Goal: Transaction & Acquisition: Purchase product/service

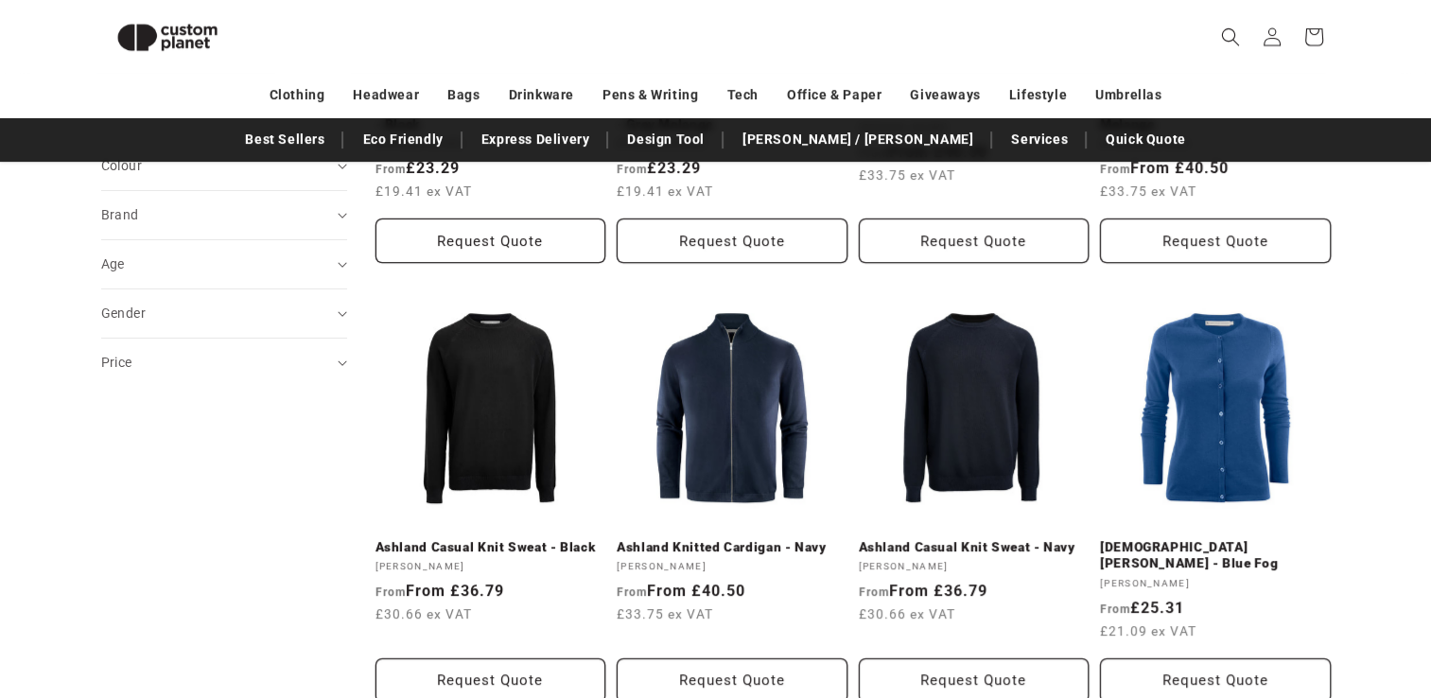
scroll to position [446, 0]
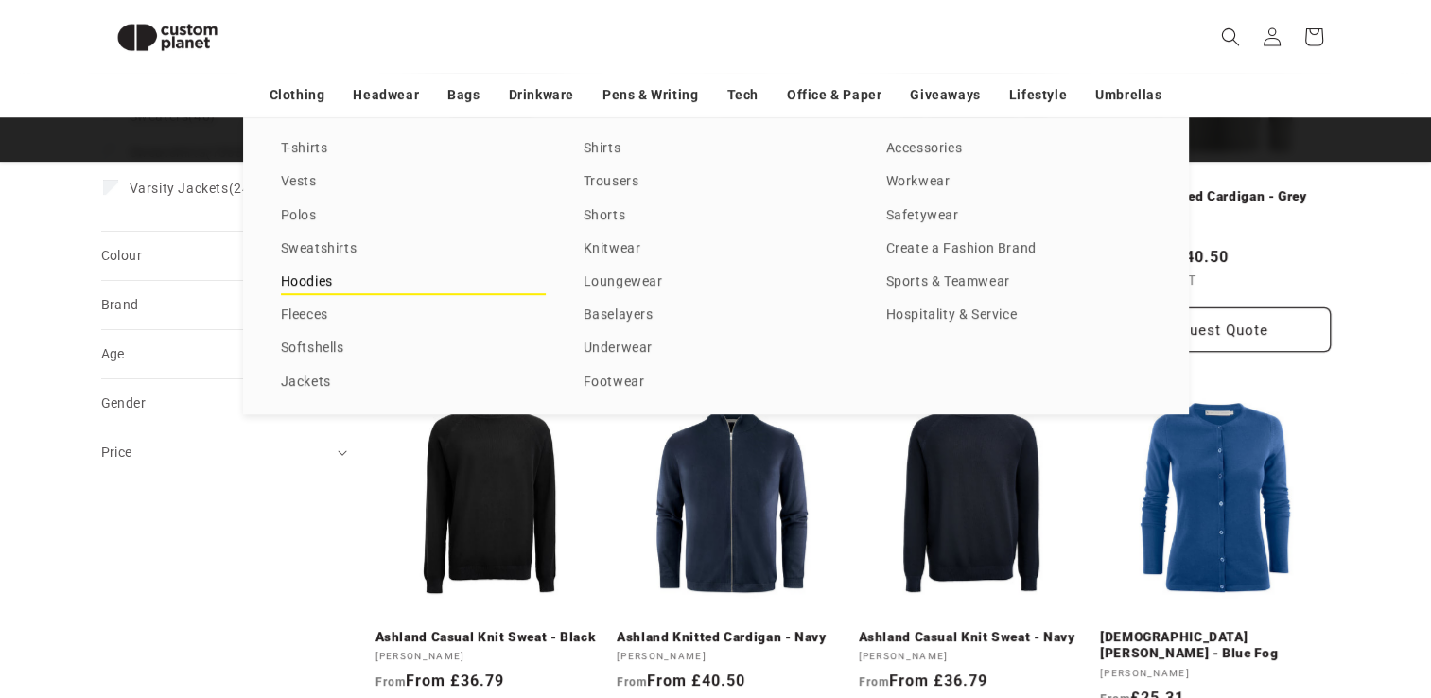
click at [312, 281] on link "Hoodies" at bounding box center [413, 282] width 265 height 26
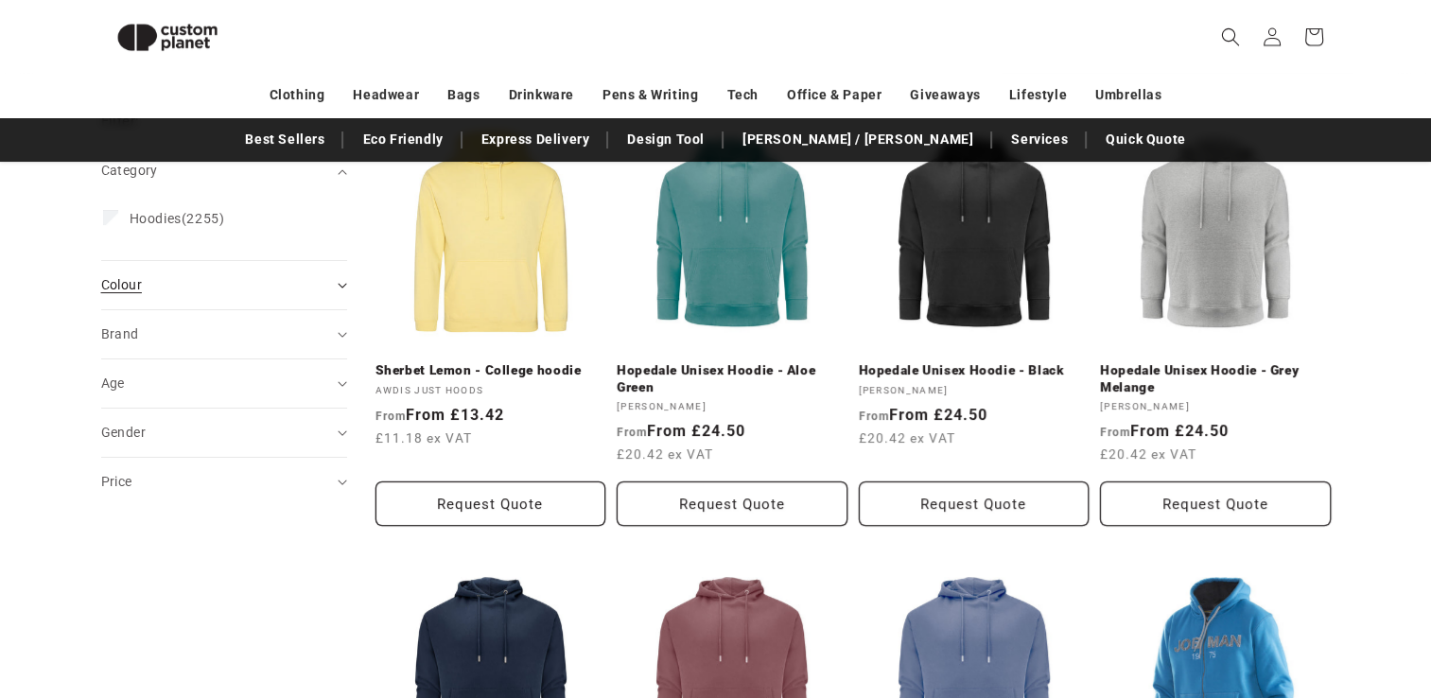
scroll to position [257, 0]
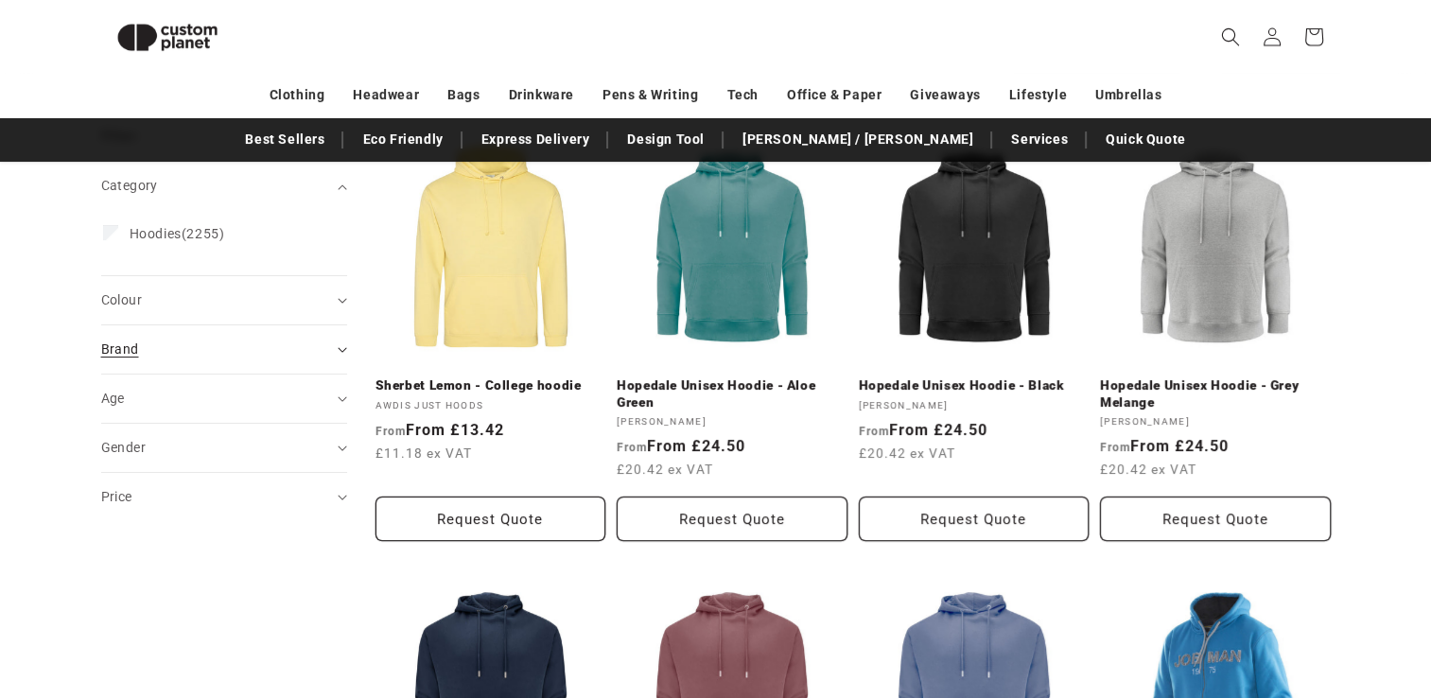
click at [247, 358] on summary "Brand (0)" at bounding box center [224, 349] width 246 height 48
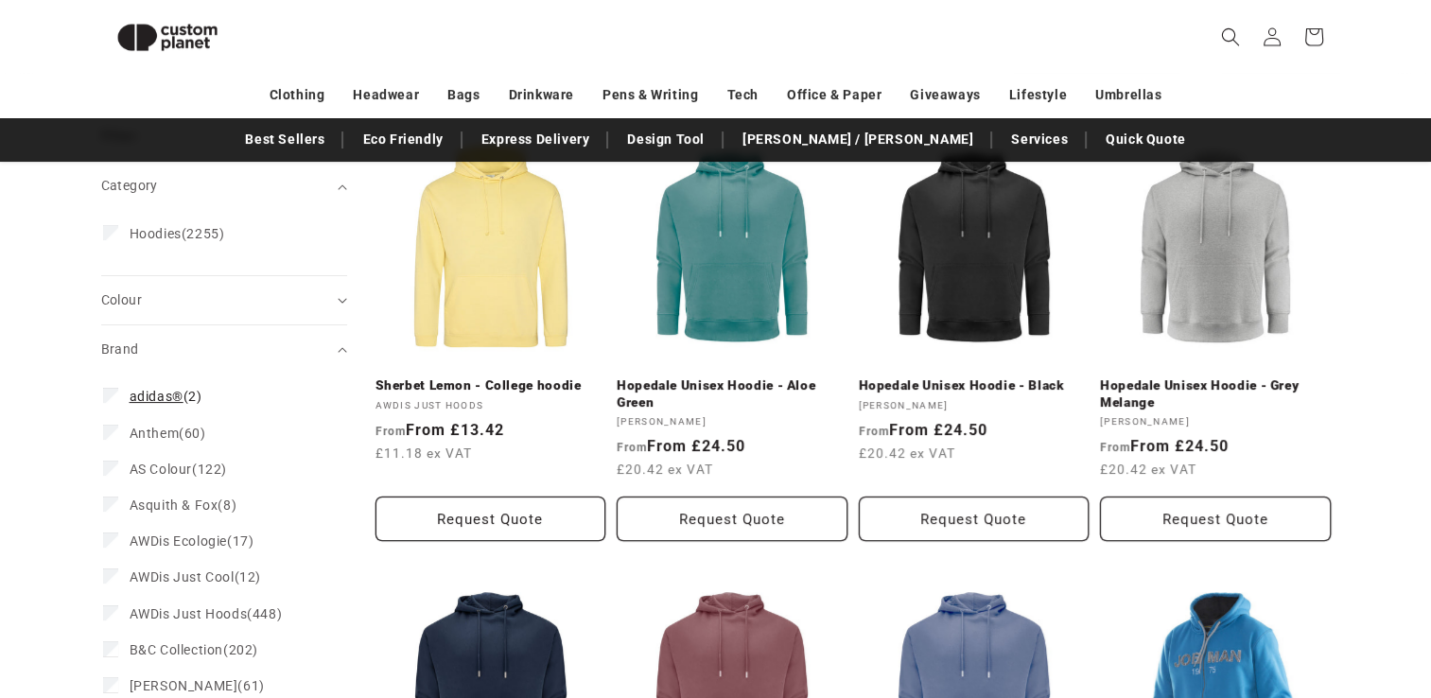
scroll to position [446, 0]
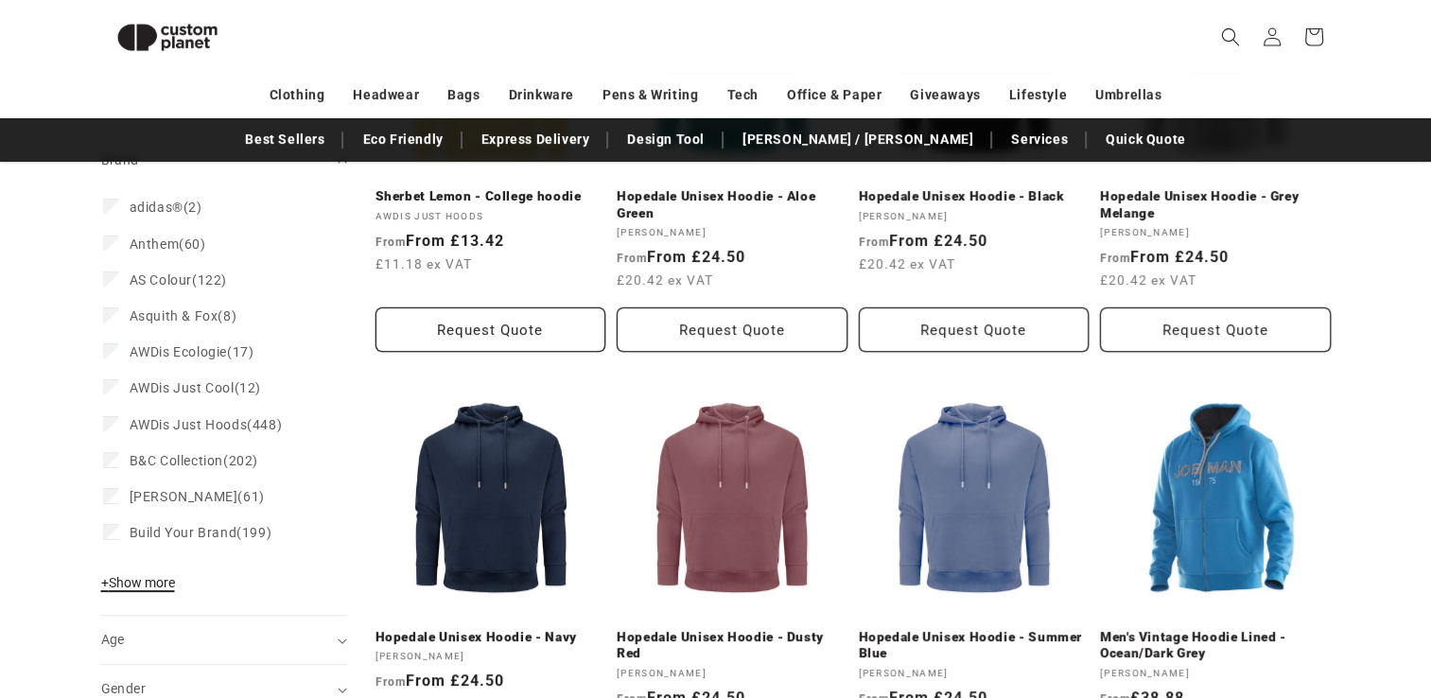
click at [154, 588] on span "+ Show more" at bounding box center [138, 582] width 74 height 15
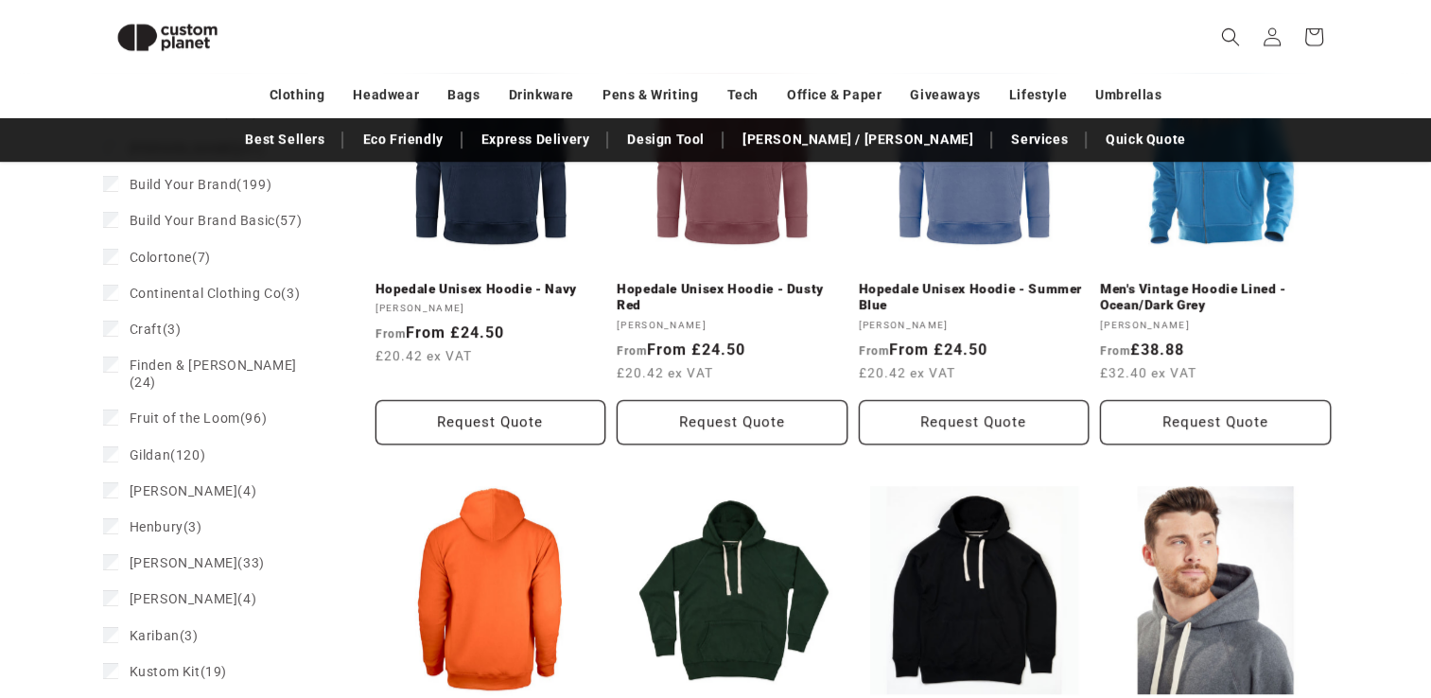
scroll to position [825, 0]
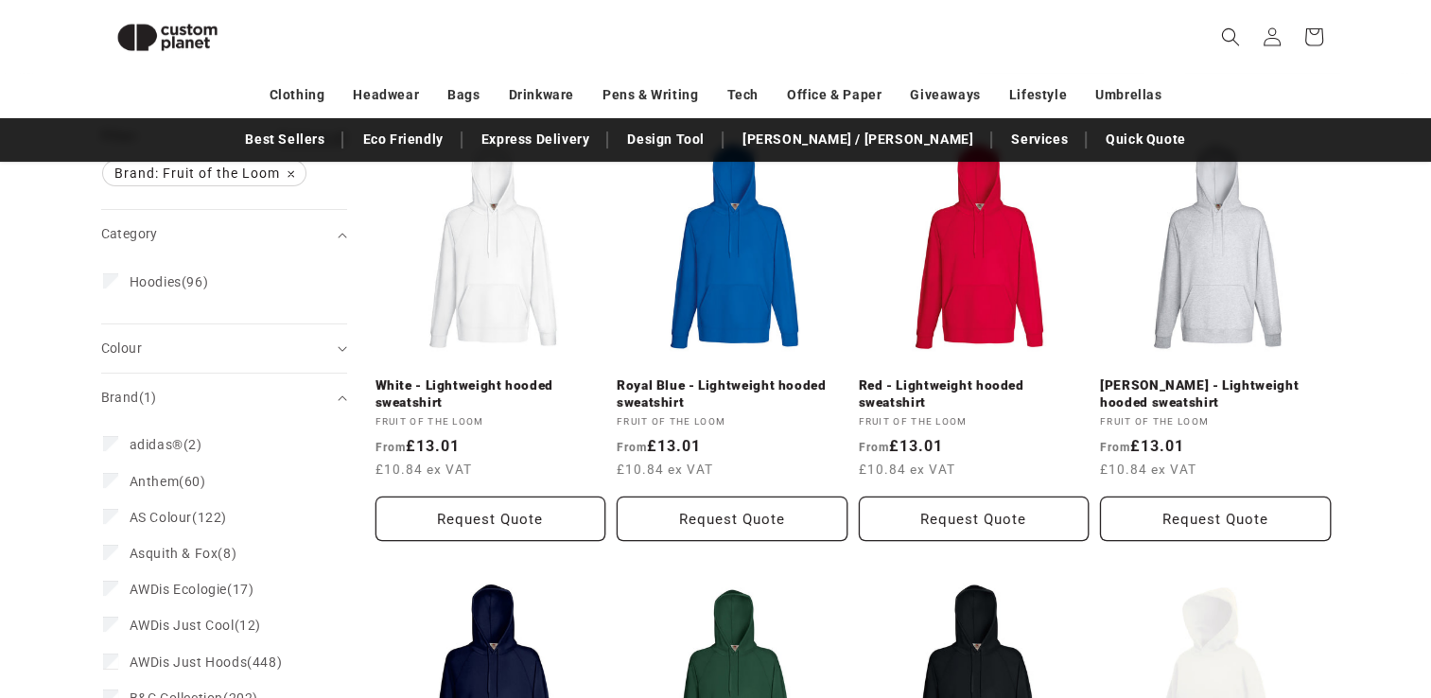
scroll to position [152, 0]
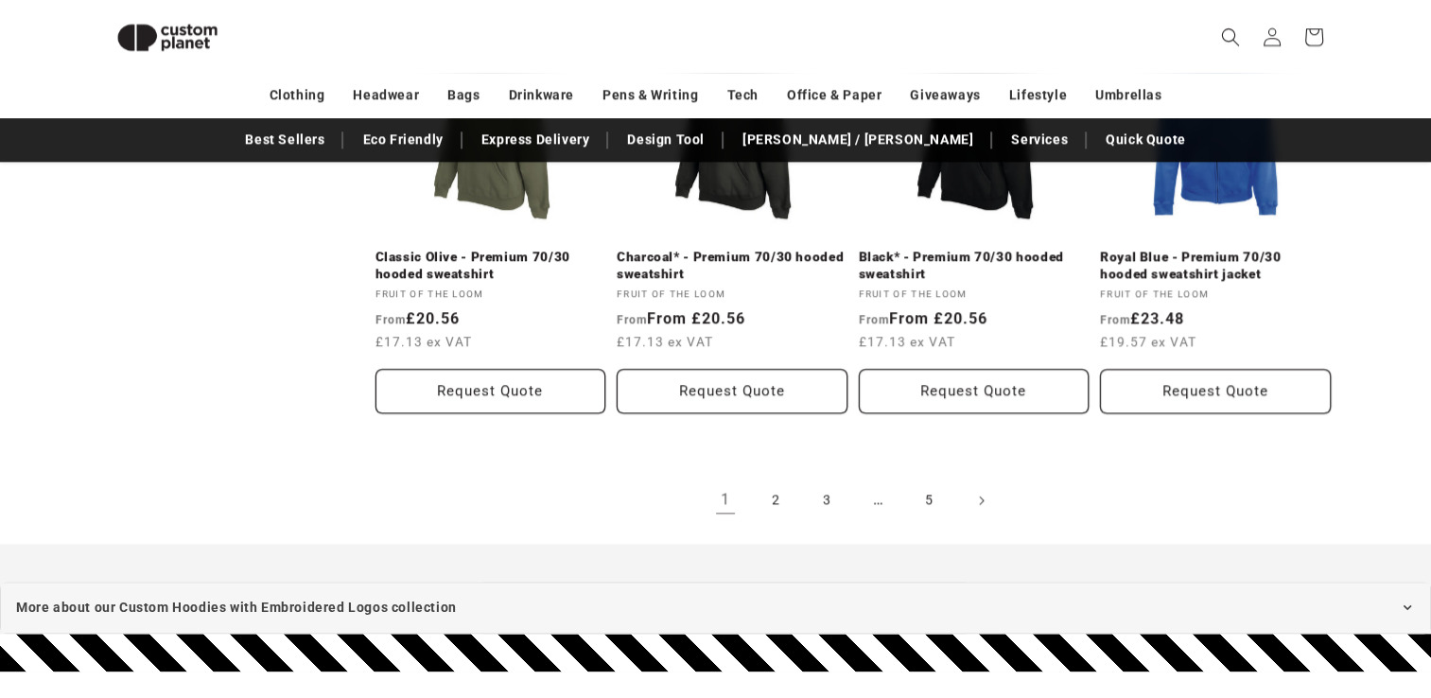
scroll to position [2233, 0]
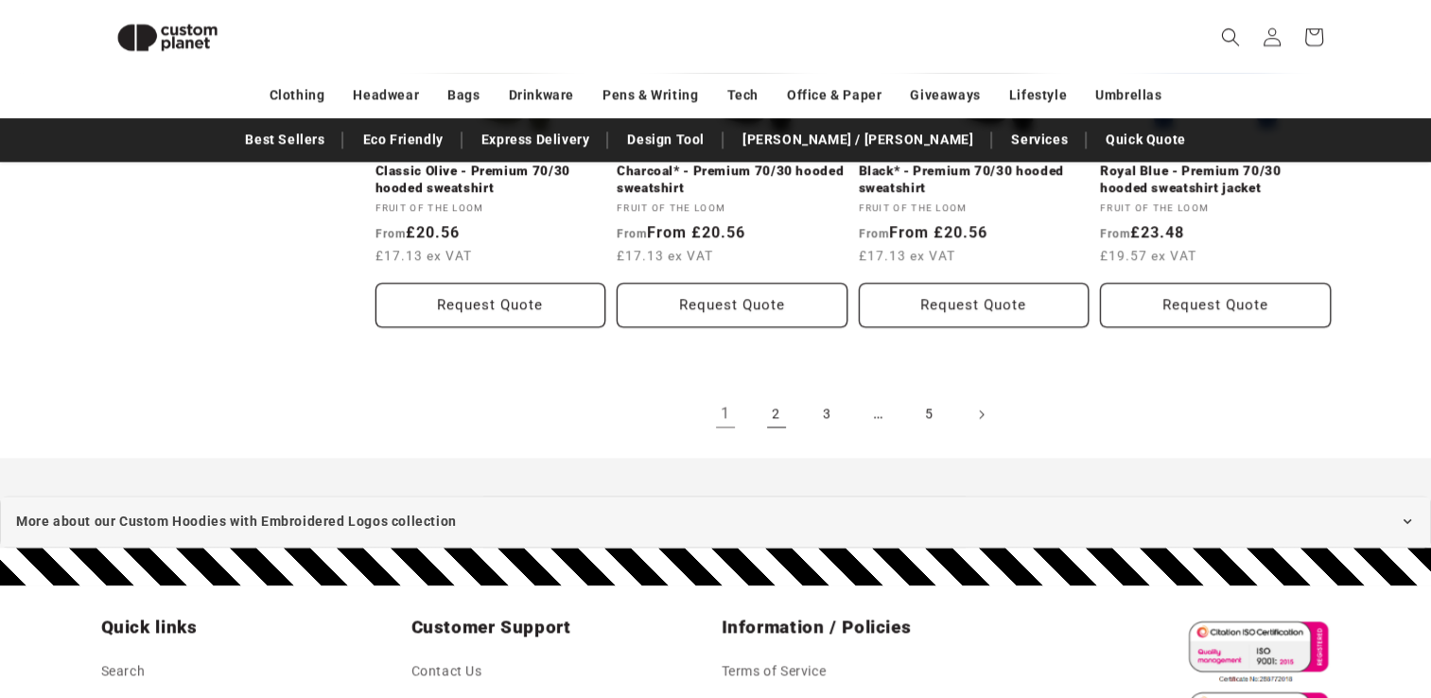
click at [786, 418] on link "2" at bounding box center [777, 414] width 42 height 42
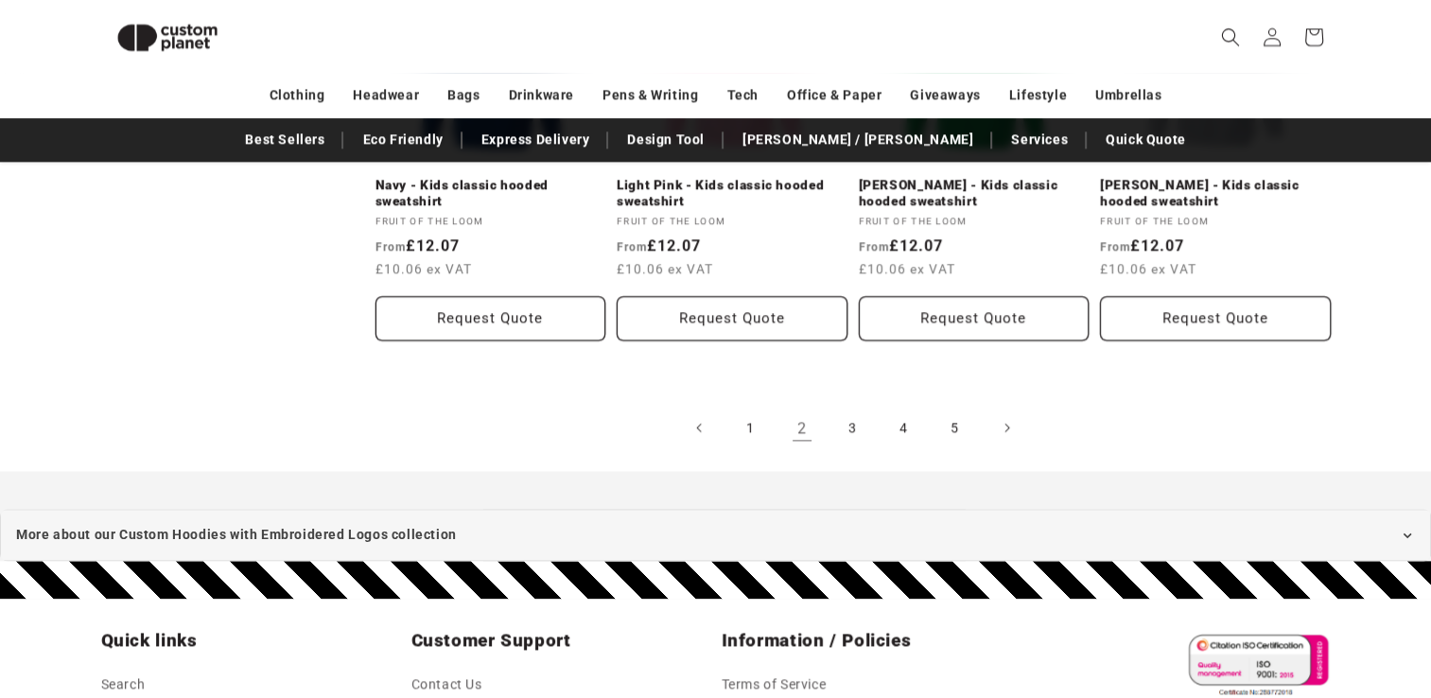
scroll to position [2338, 0]
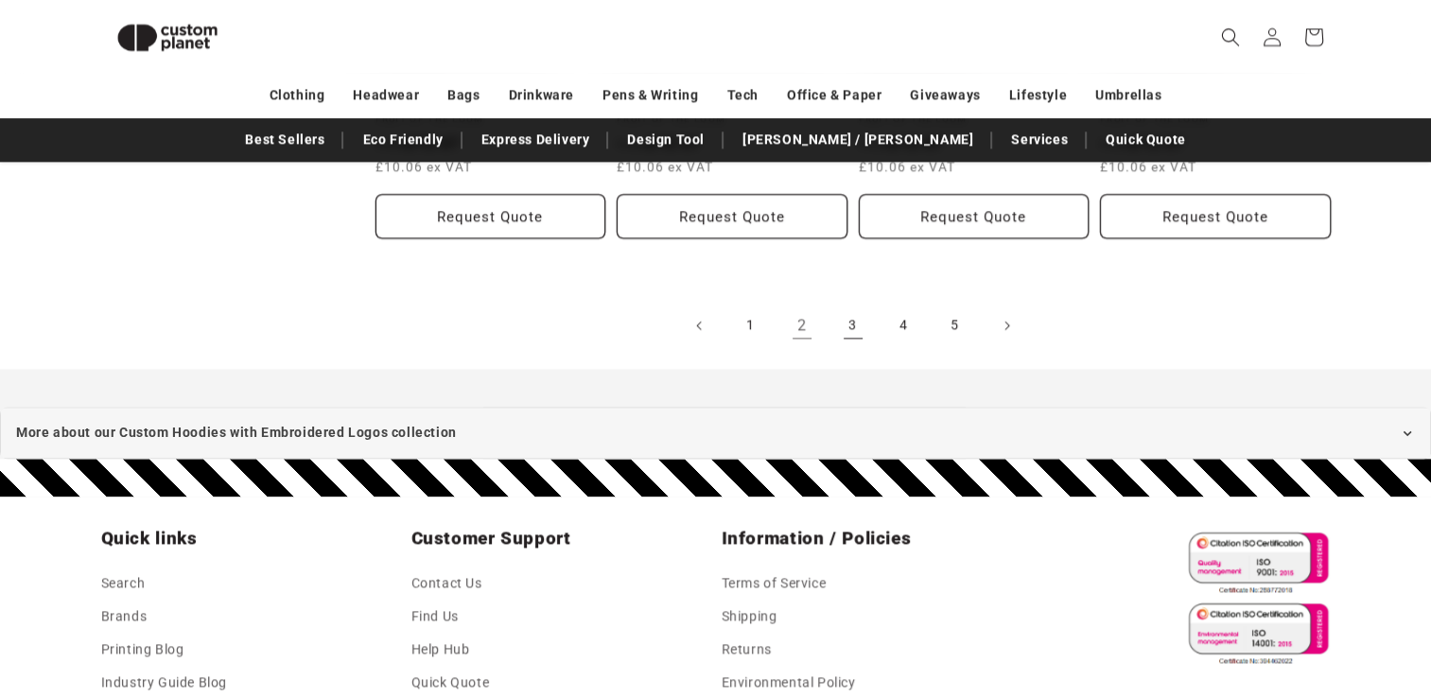
click at [857, 304] on link "3" at bounding box center [853, 325] width 42 height 42
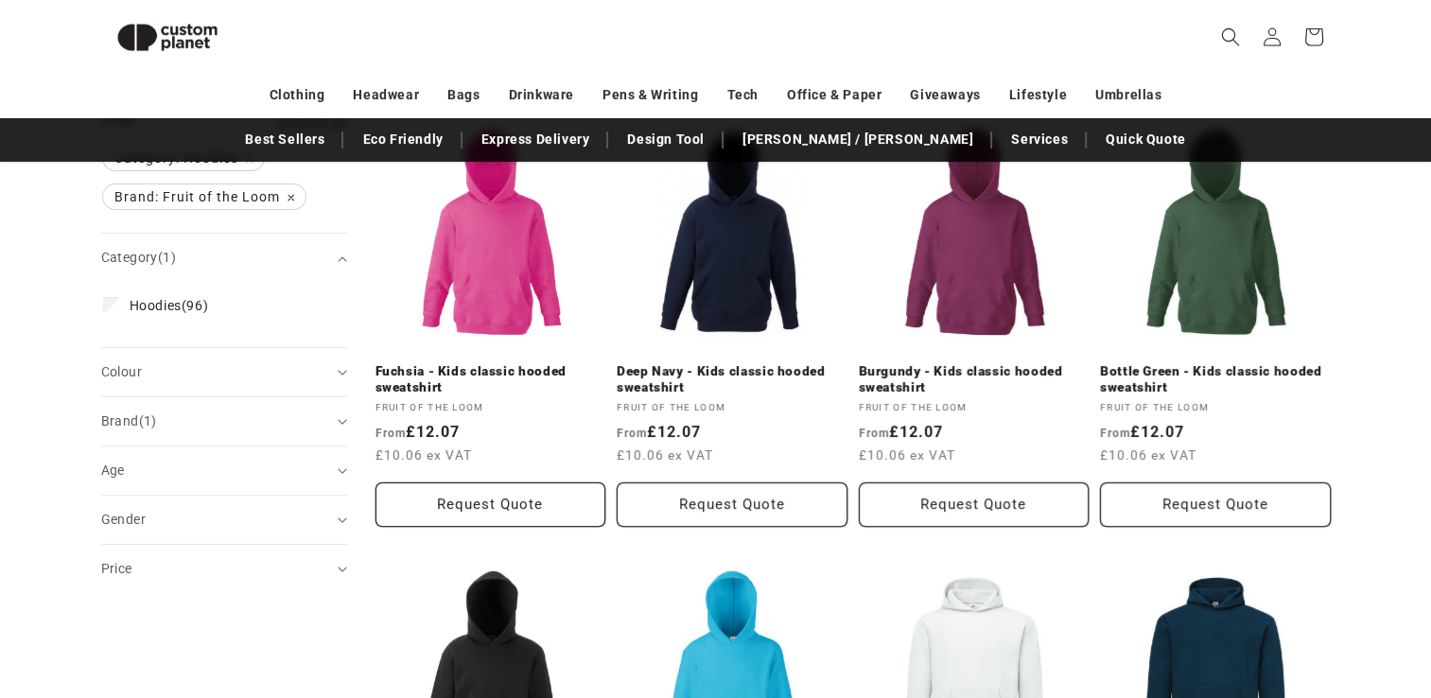
scroll to position [257, 0]
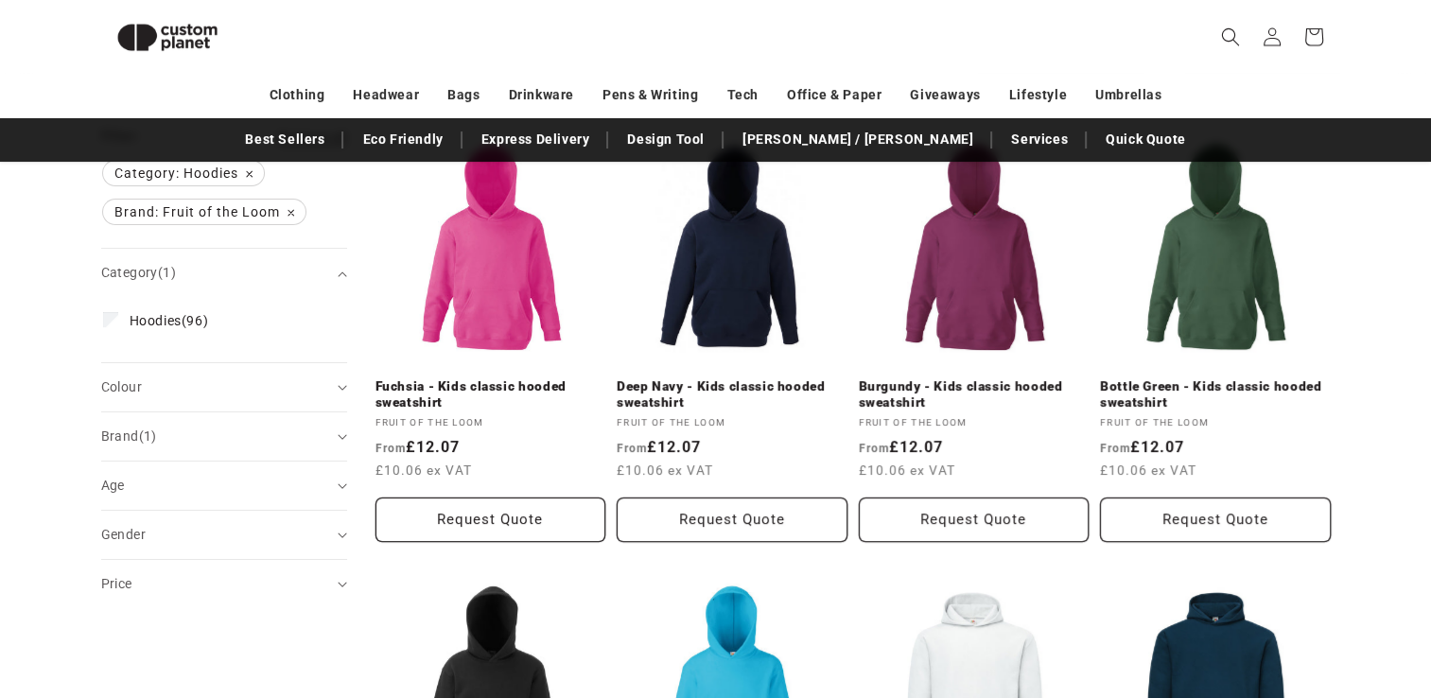
click at [147, 396] on summary "Colour (0)" at bounding box center [224, 387] width 246 height 48
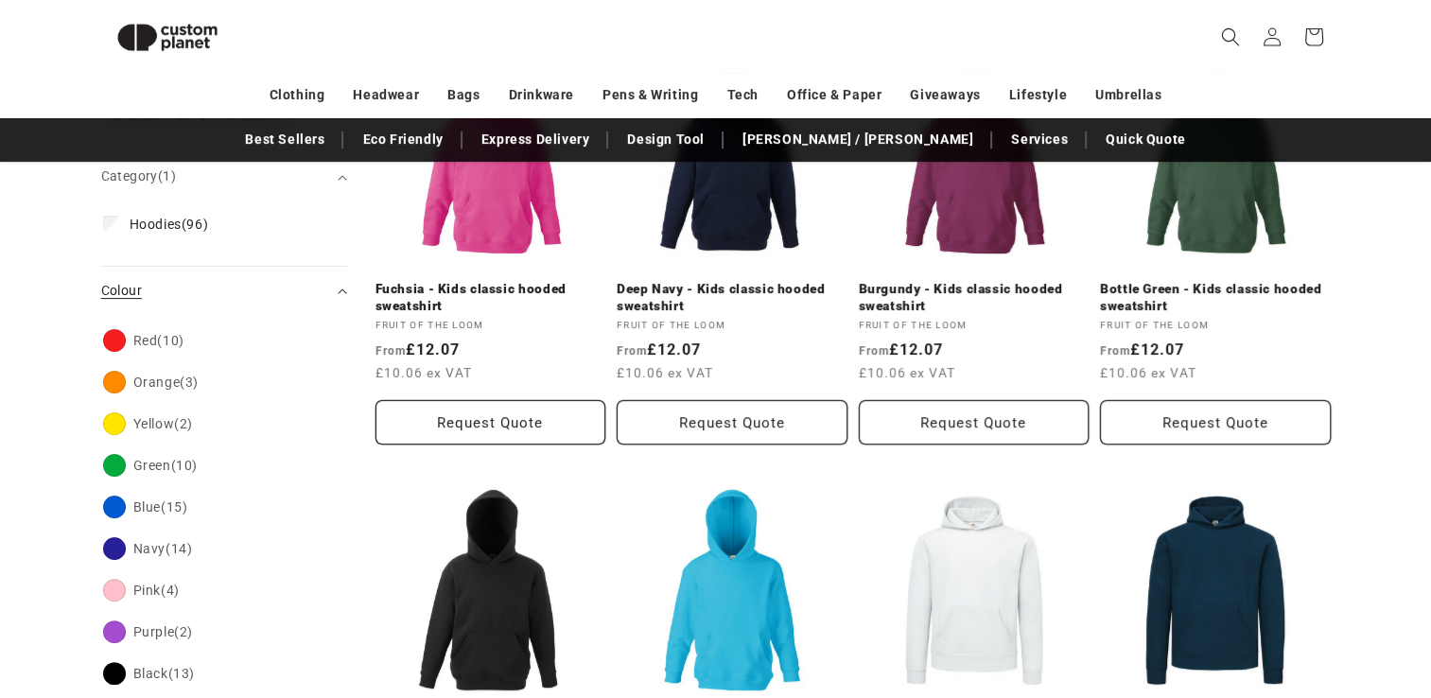
scroll to position [446, 0]
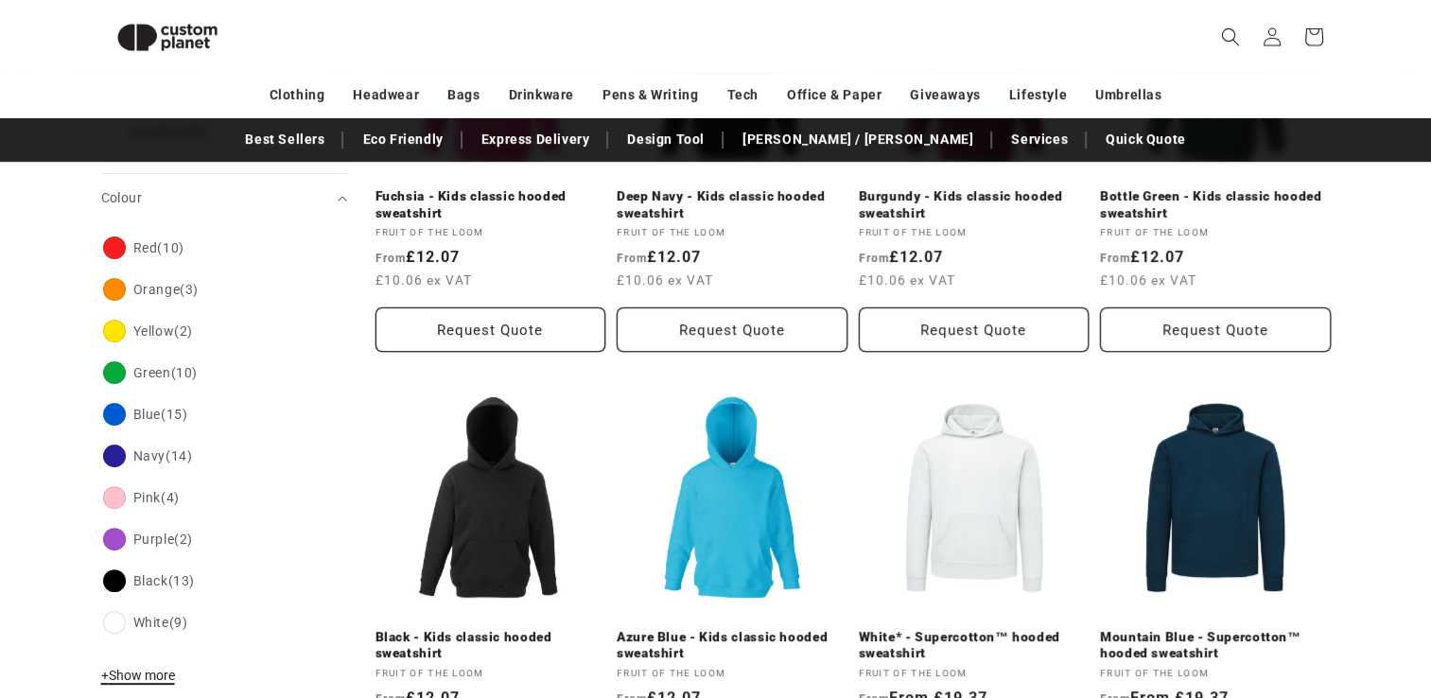
click at [159, 668] on span "+ Show more" at bounding box center [138, 675] width 74 height 15
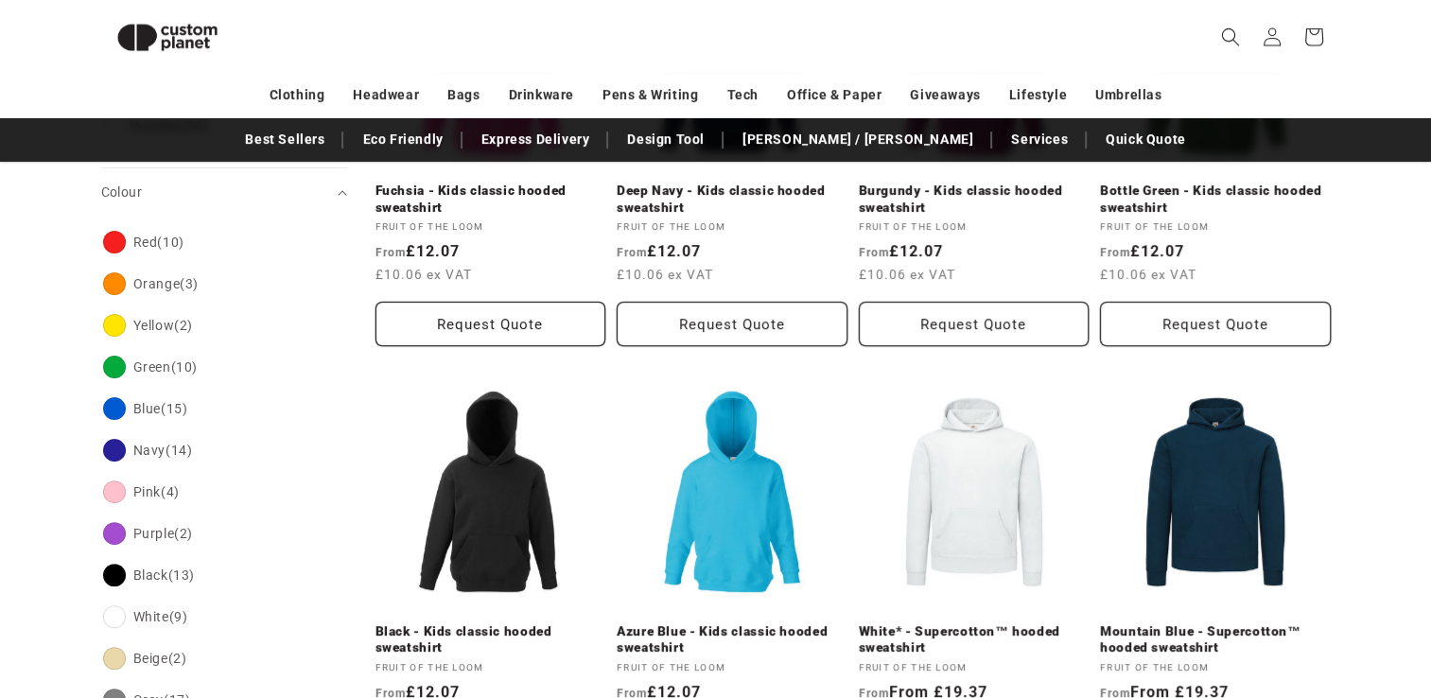
scroll to position [635, 0]
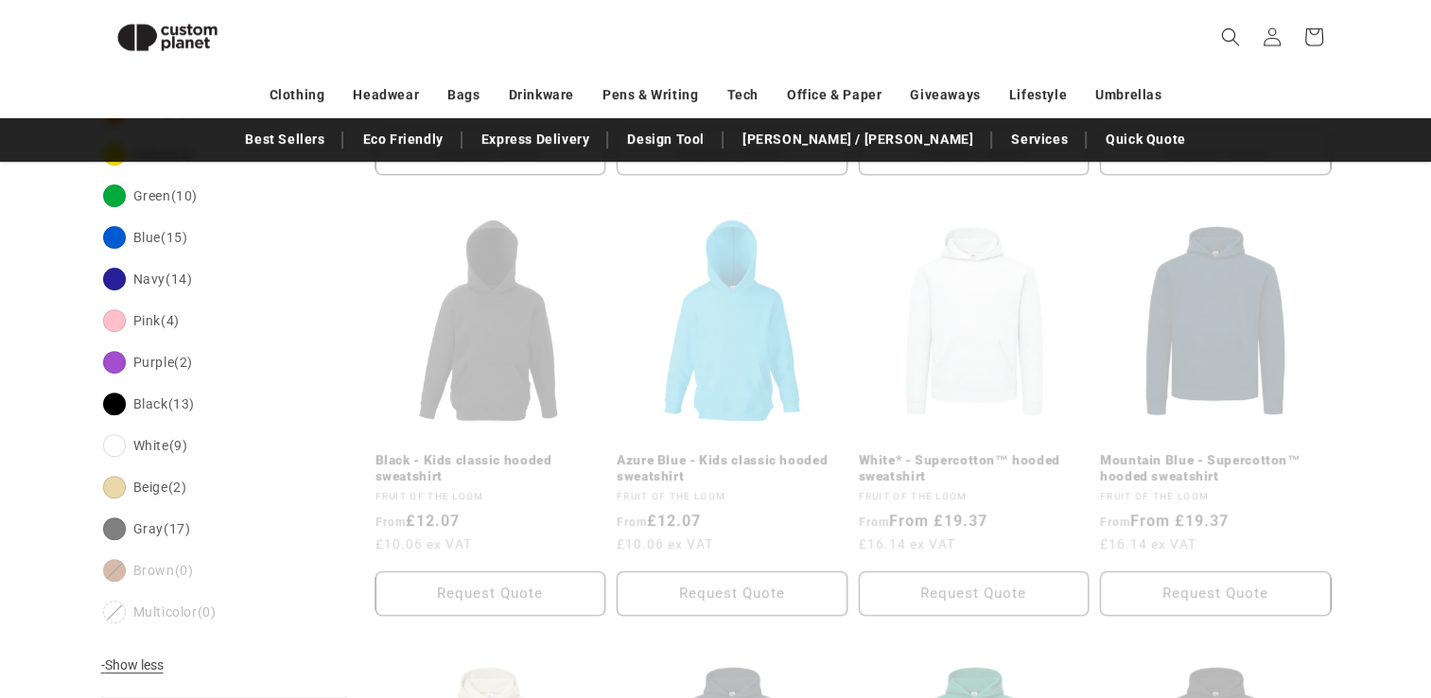
scroll to position [352, 0]
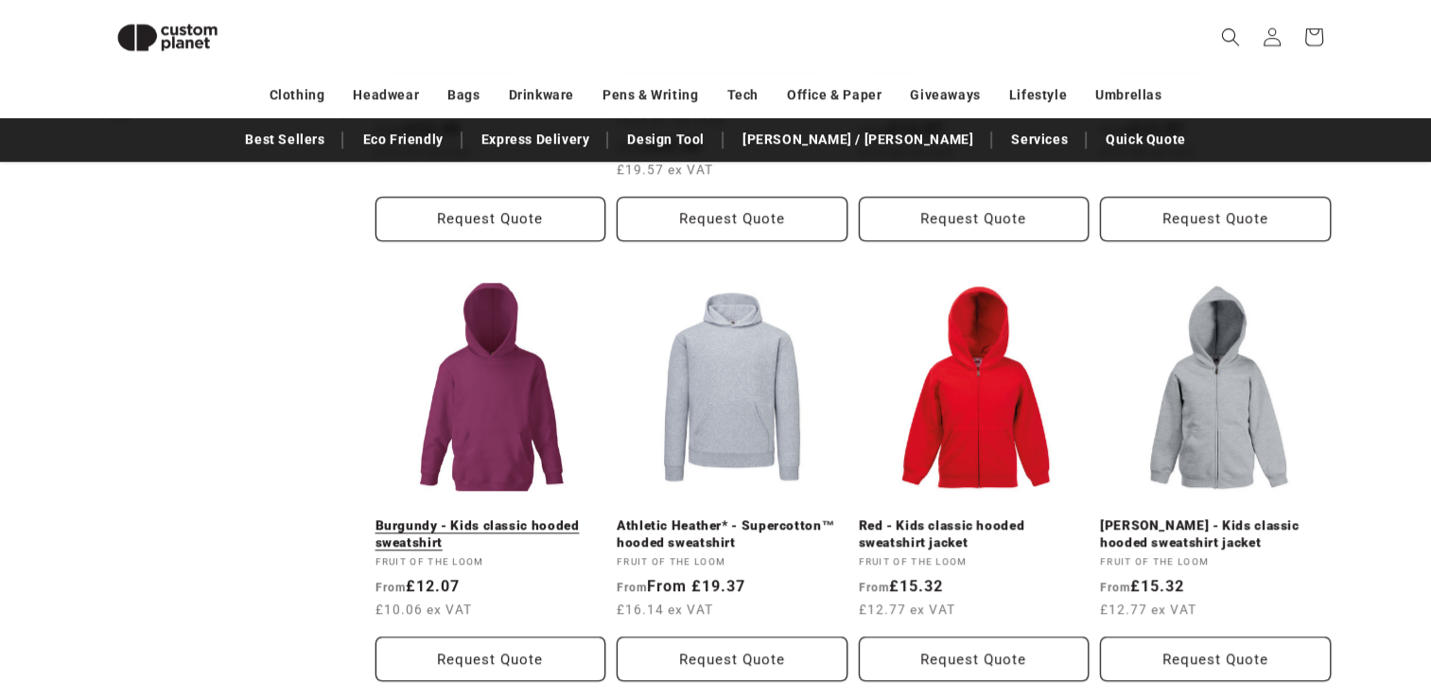
scroll to position [1486, 0]
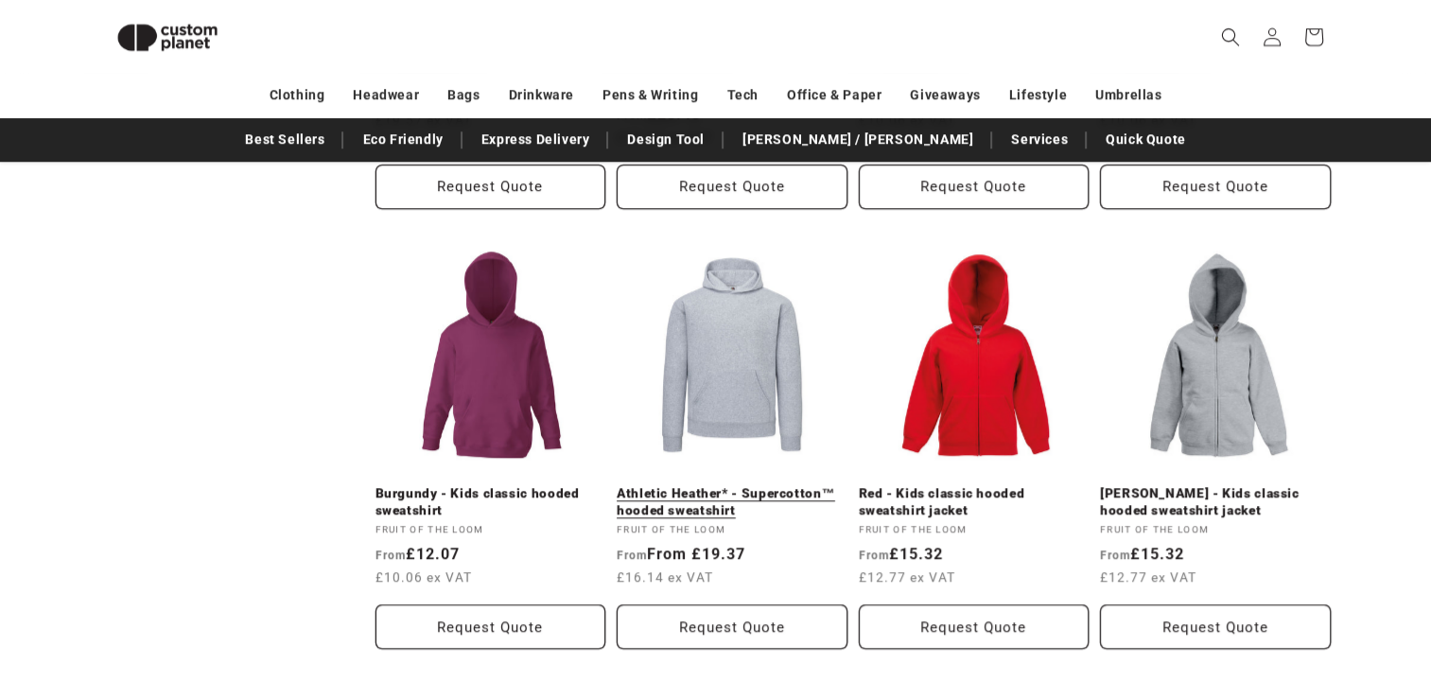
click at [726, 485] on link "Athletic Heather* - Supercotton™ hooded sweatshirt" at bounding box center [732, 501] width 231 height 33
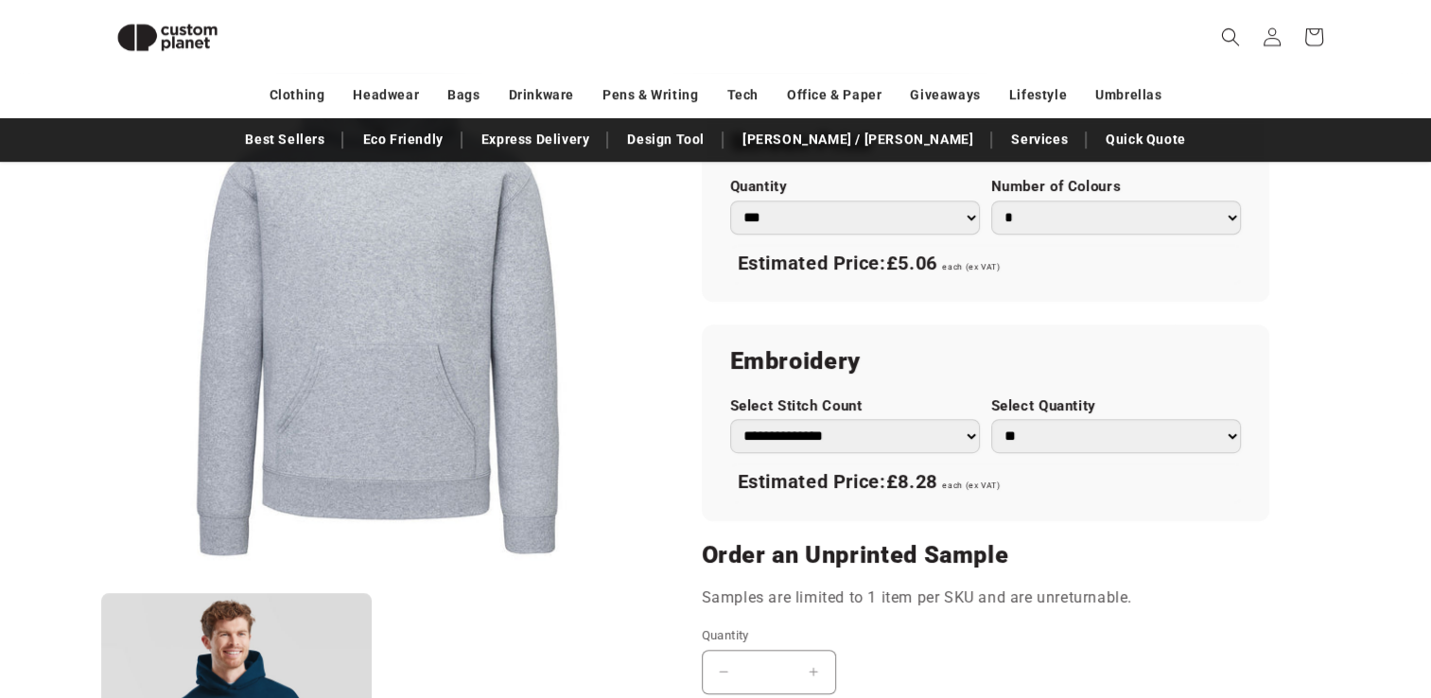
scroll to position [1204, 0]
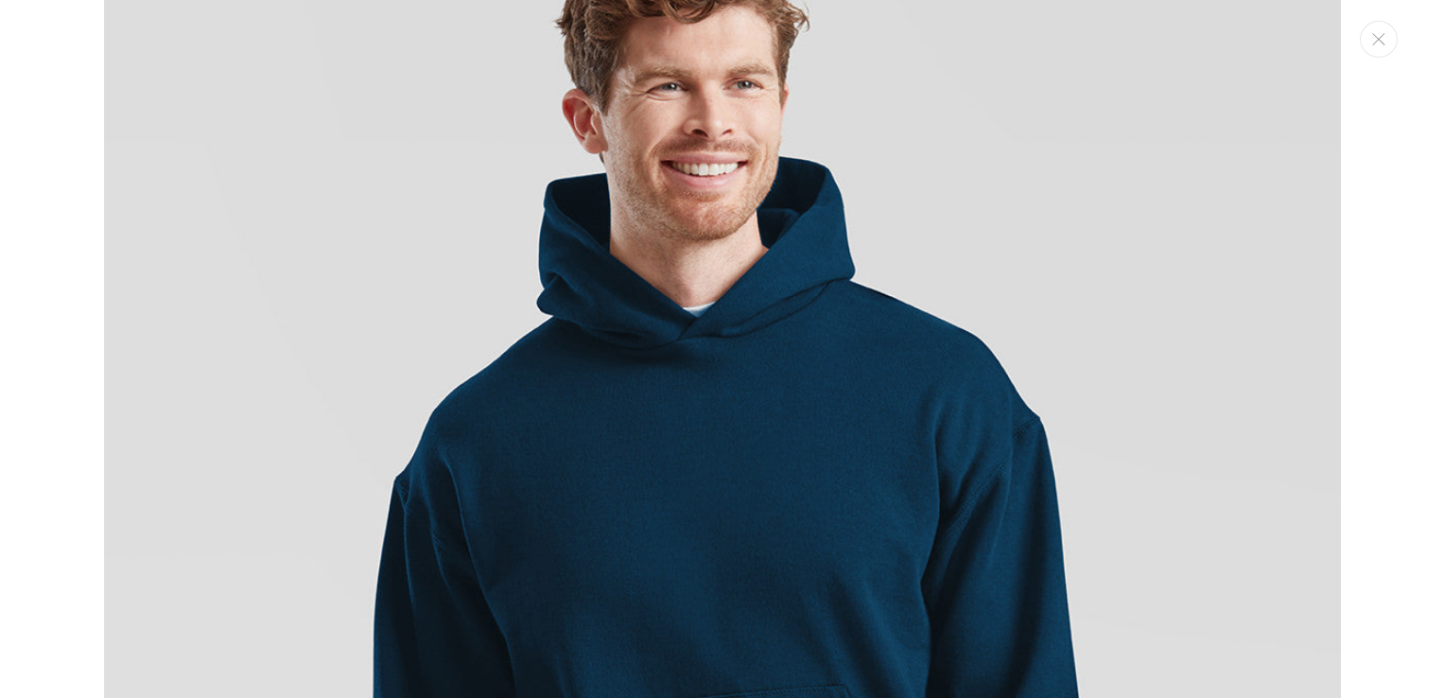
scroll to position [1350, 0]
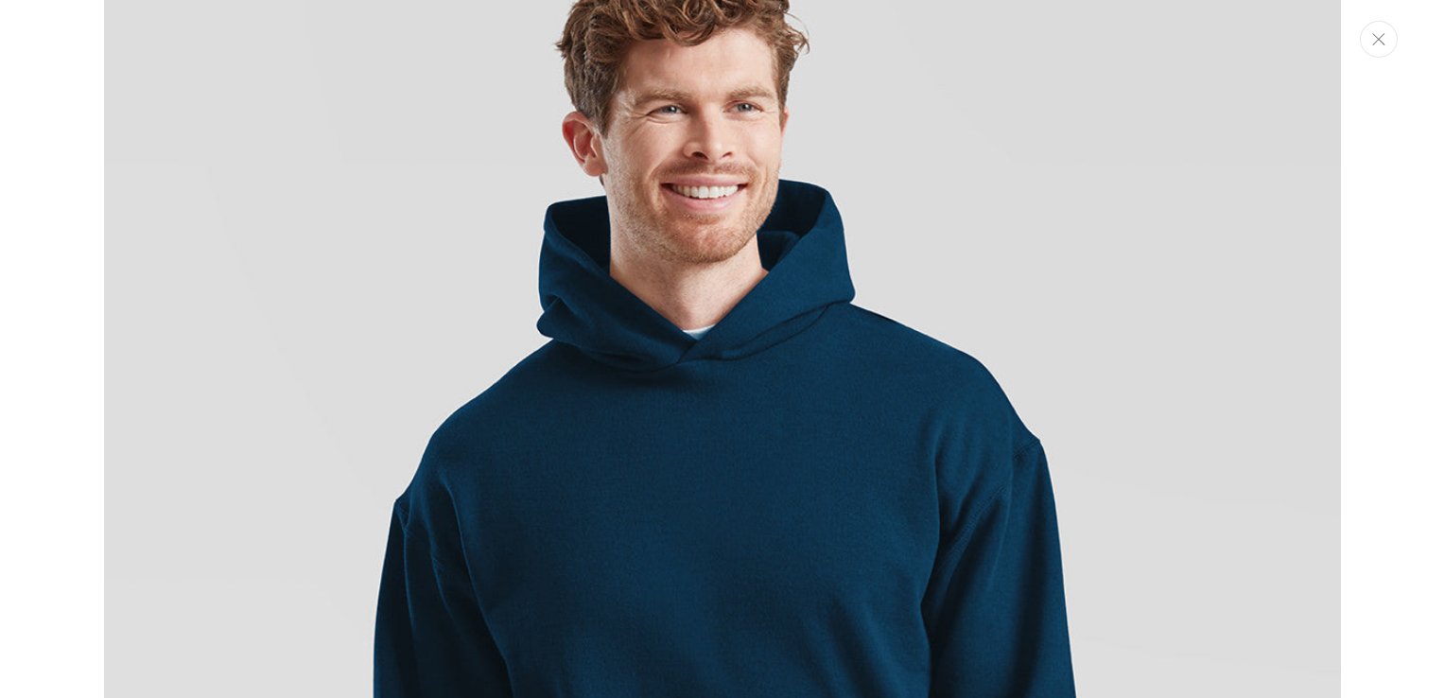
click at [1376, 36] on icon "Close" at bounding box center [1378, 39] width 13 height 12
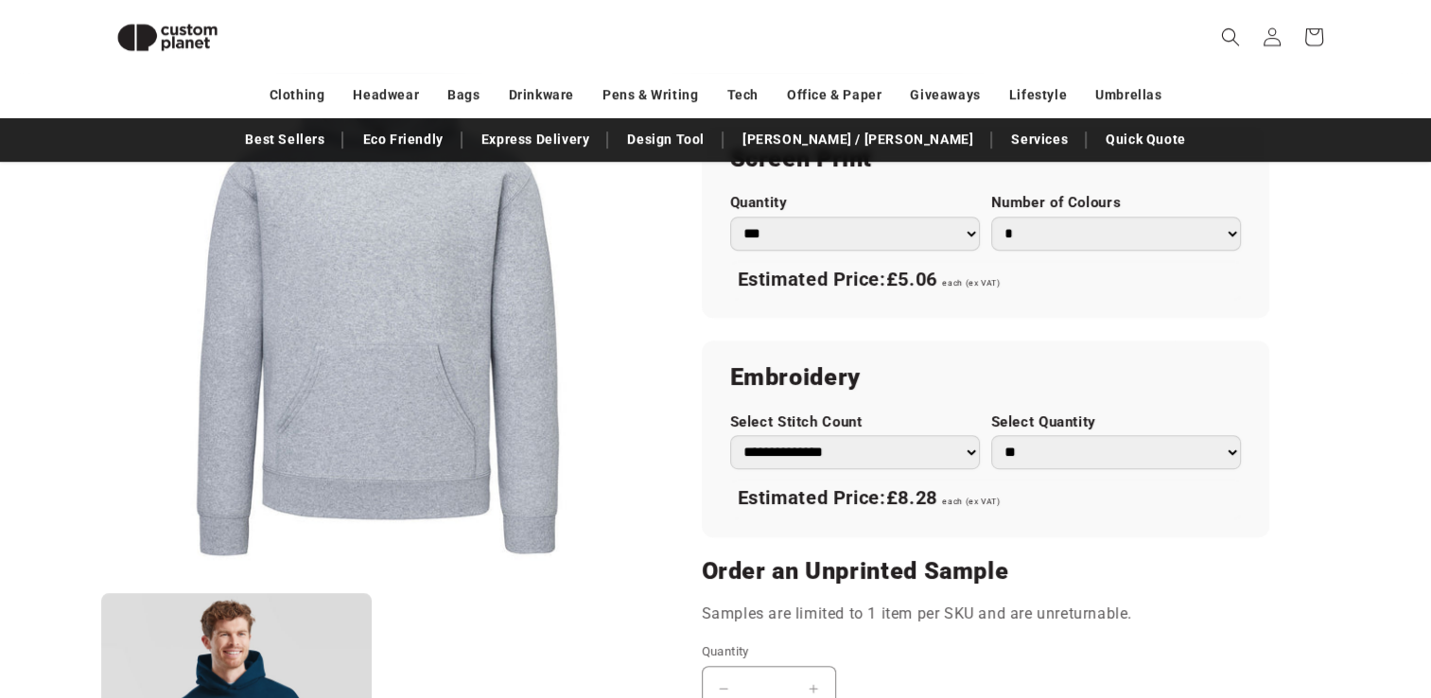
scroll to position [1207, 0]
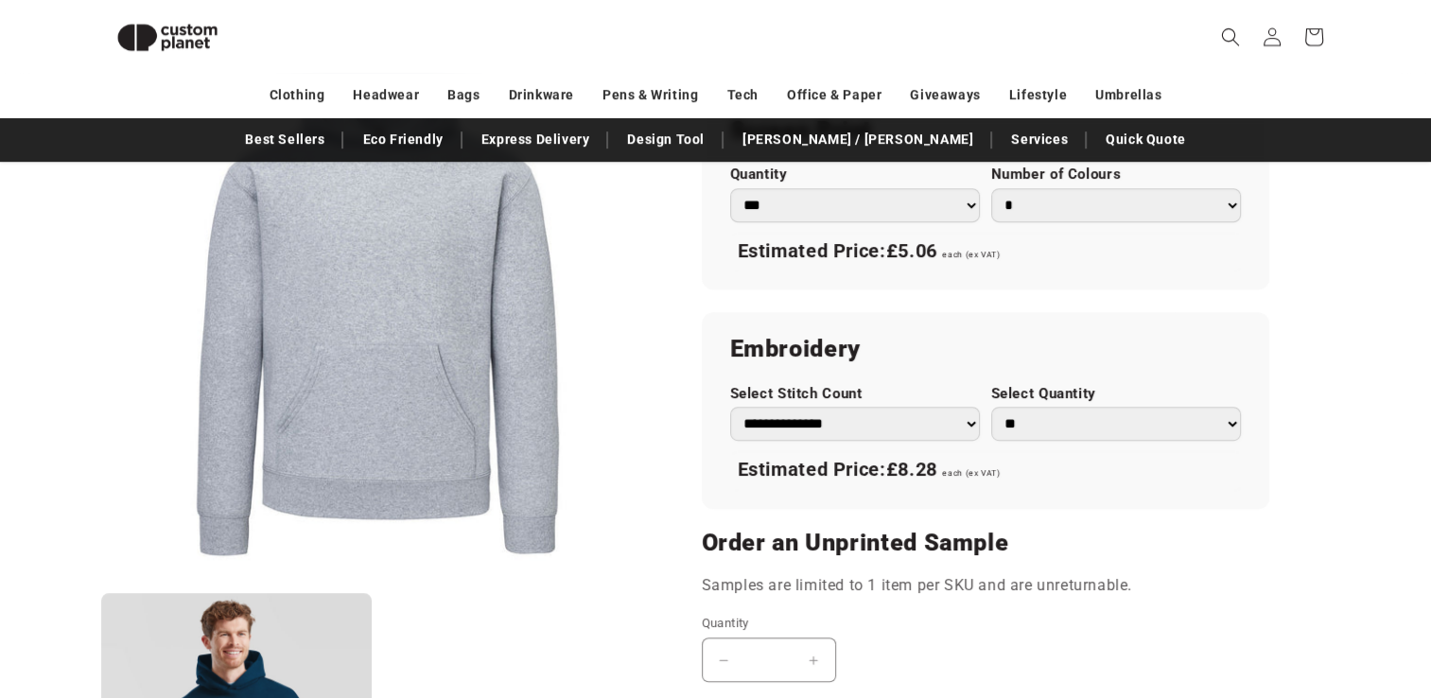
click at [972, 417] on select "**********" at bounding box center [855, 424] width 250 height 34
click at [730, 407] on select "**********" at bounding box center [855, 424] width 250 height 34
click at [971, 419] on select "**********" at bounding box center [855, 424] width 250 height 34
select select "**"
click at [730, 407] on select "**********" at bounding box center [855, 424] width 250 height 34
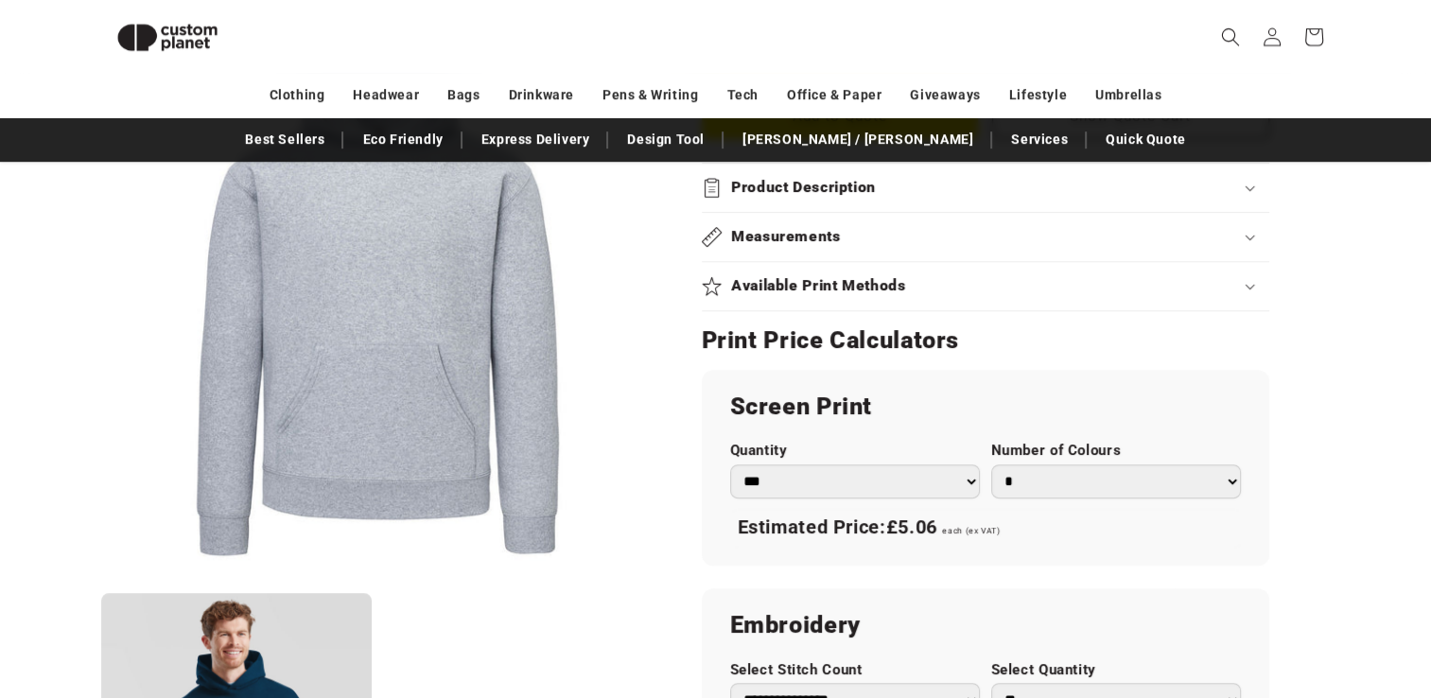
scroll to position [1017, 0]
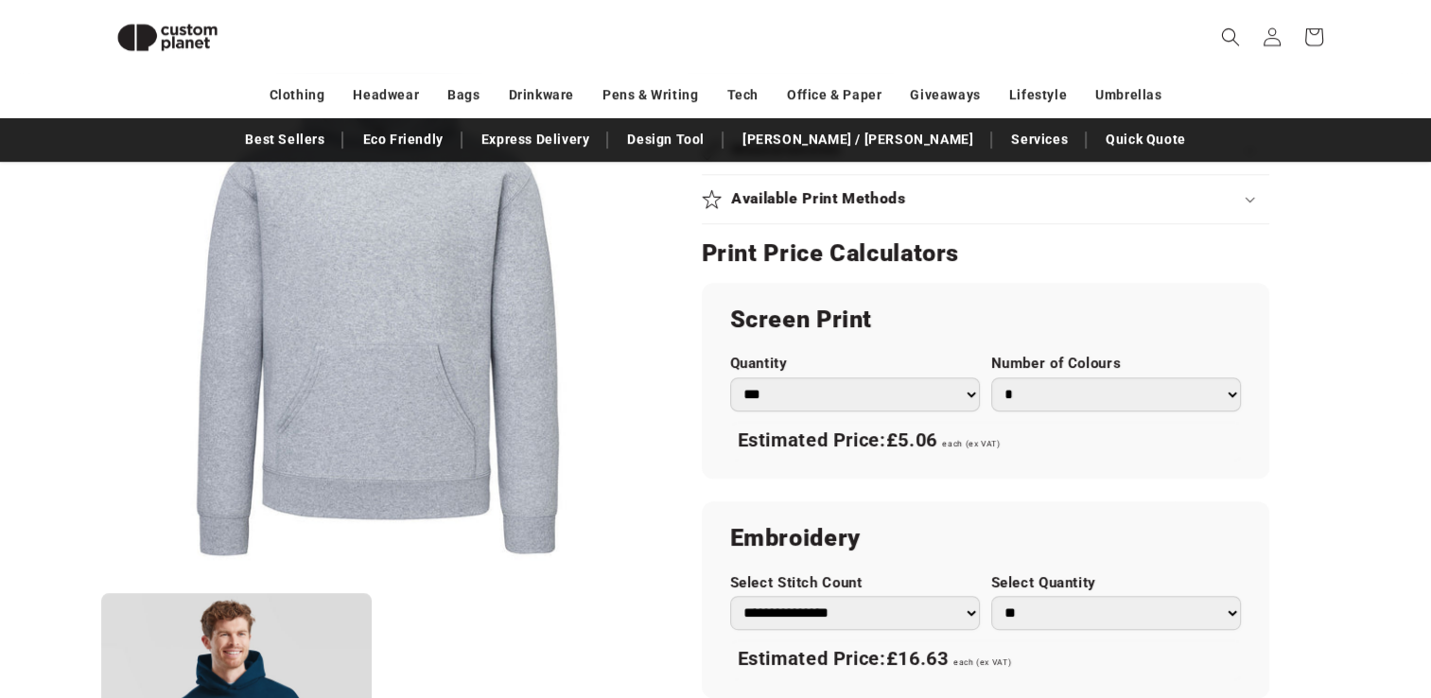
click at [1014, 391] on select "* * * * * * *" at bounding box center [1116, 394] width 250 height 34
select select "*"
click at [991, 377] on select "* * * * * * *" at bounding box center [1116, 394] width 250 height 34
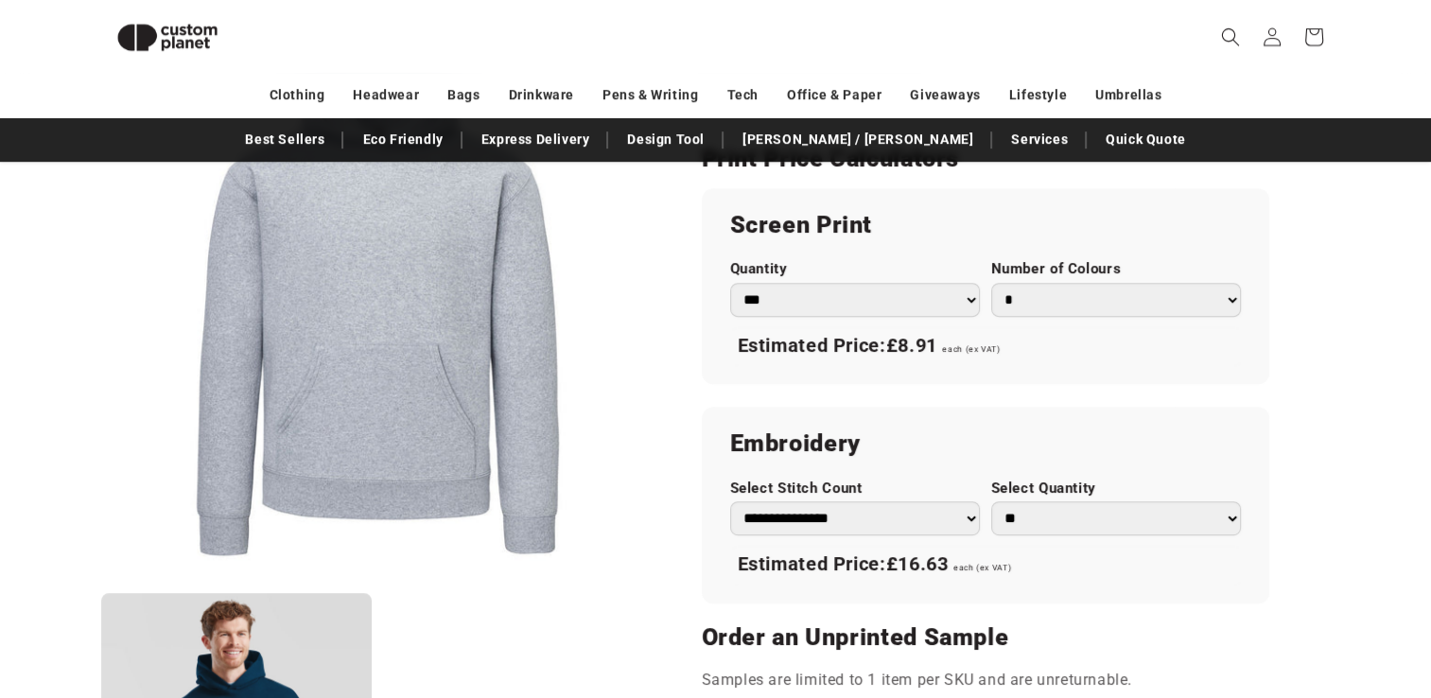
scroll to position [1207, 0]
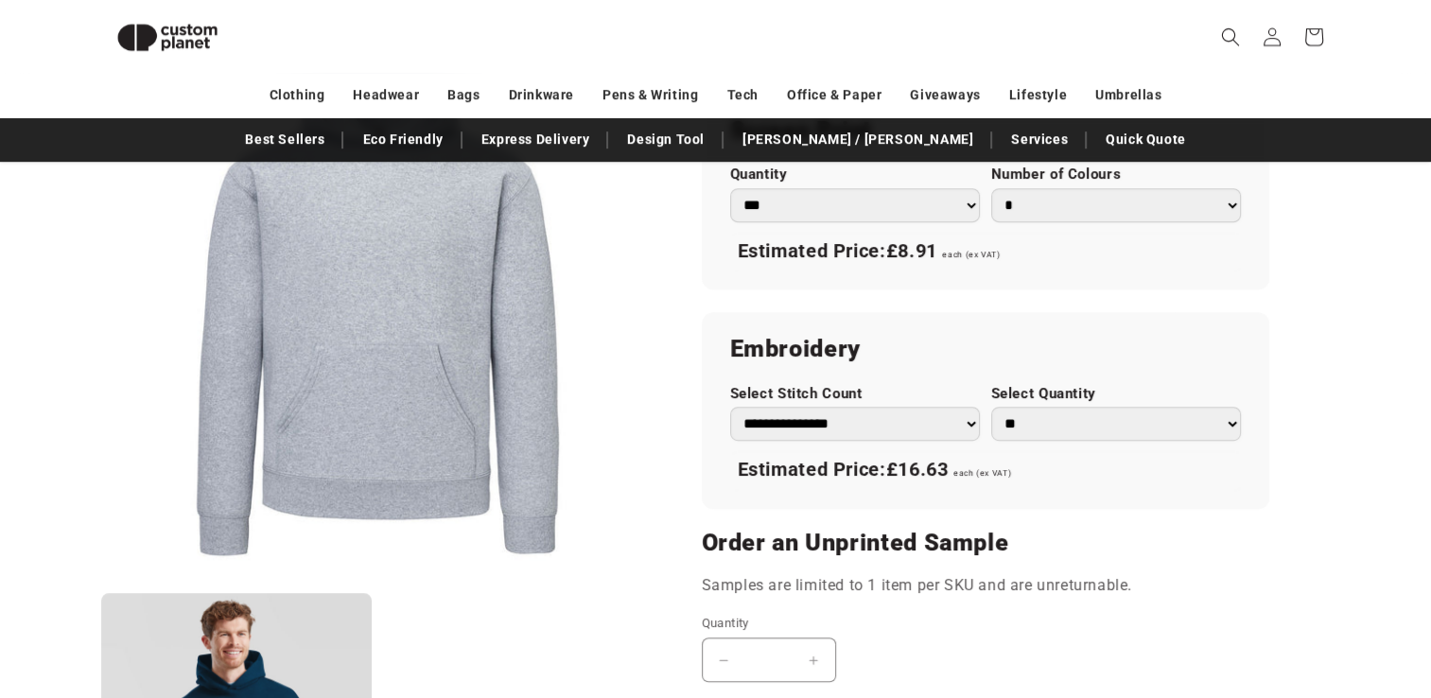
click at [1228, 417] on select "** ** *** *** *** **** **** ****" at bounding box center [1116, 424] width 250 height 34
click at [1181, 304] on div "**********" at bounding box center [985, 301] width 567 height 414
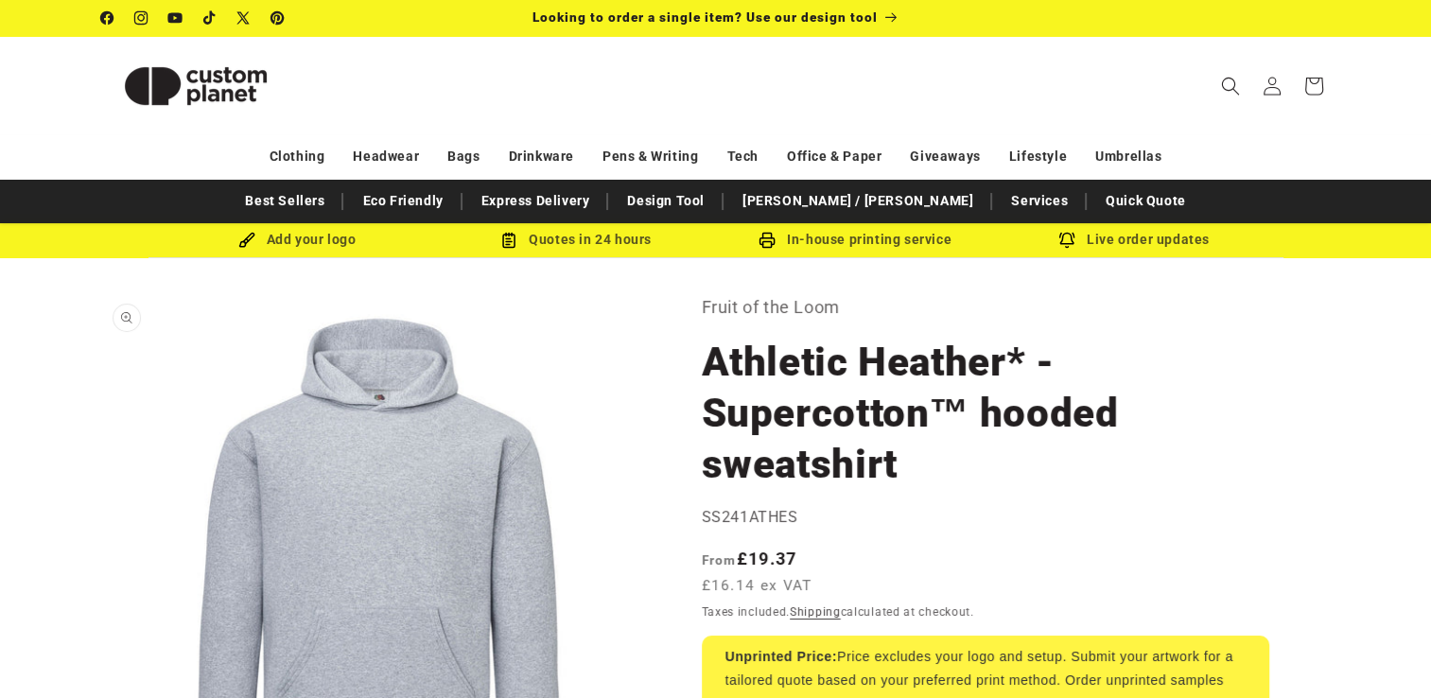
scroll to position [0, 0]
click at [600, 208] on link "Express Delivery" at bounding box center [536, 200] width 128 height 33
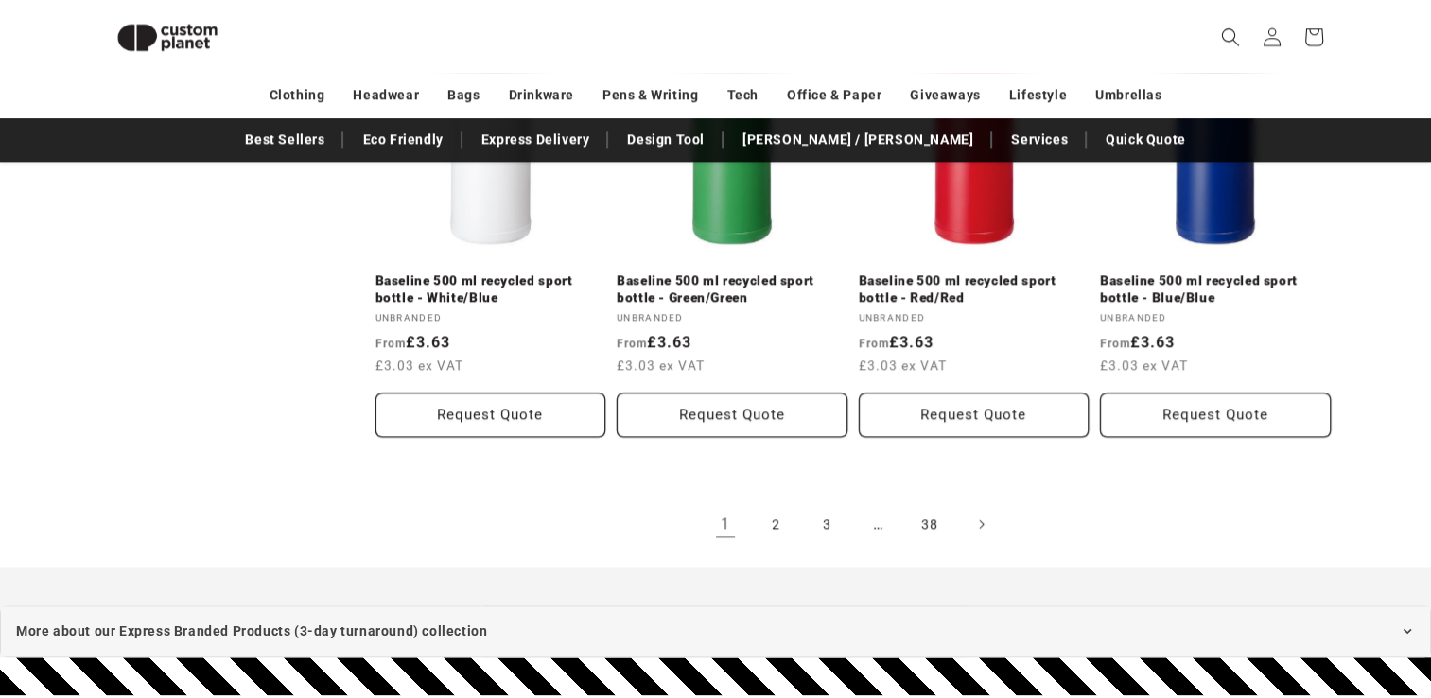
scroll to position [2697, 0]
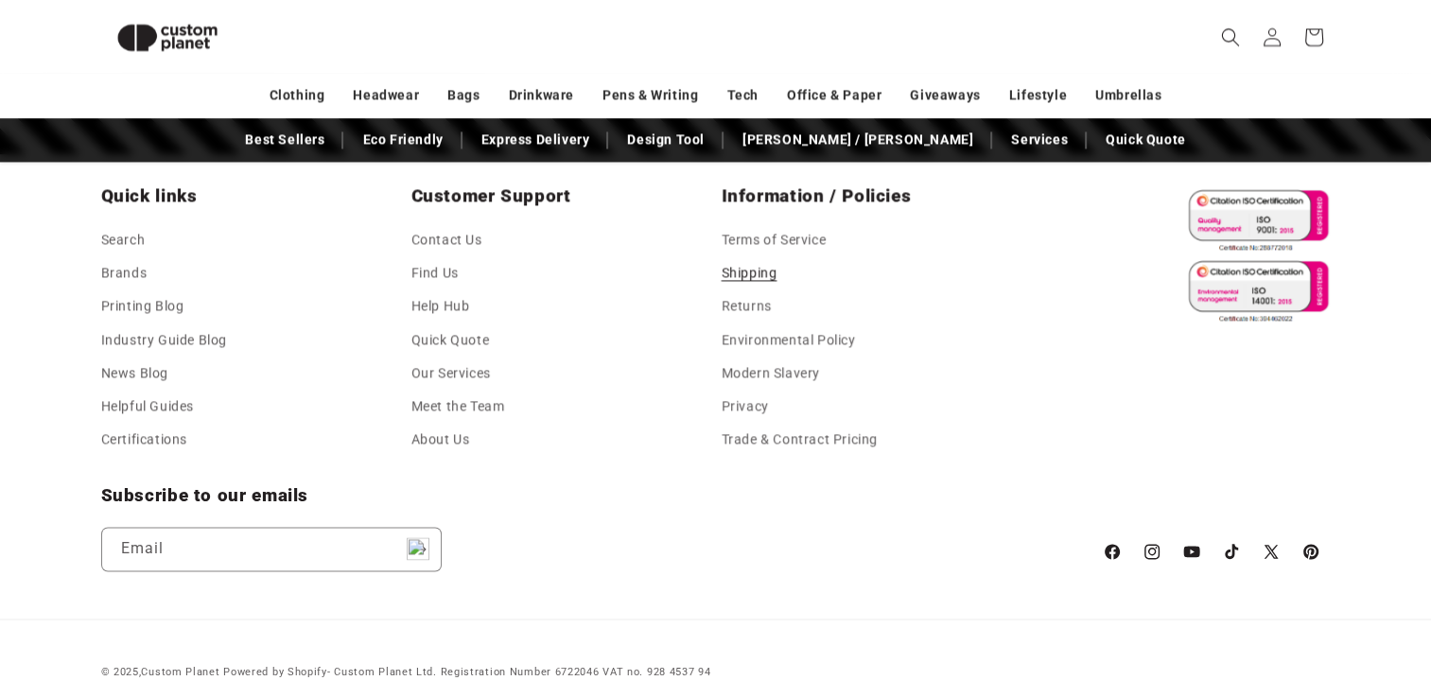
click at [753, 256] on link "Shipping" at bounding box center [749, 272] width 56 height 33
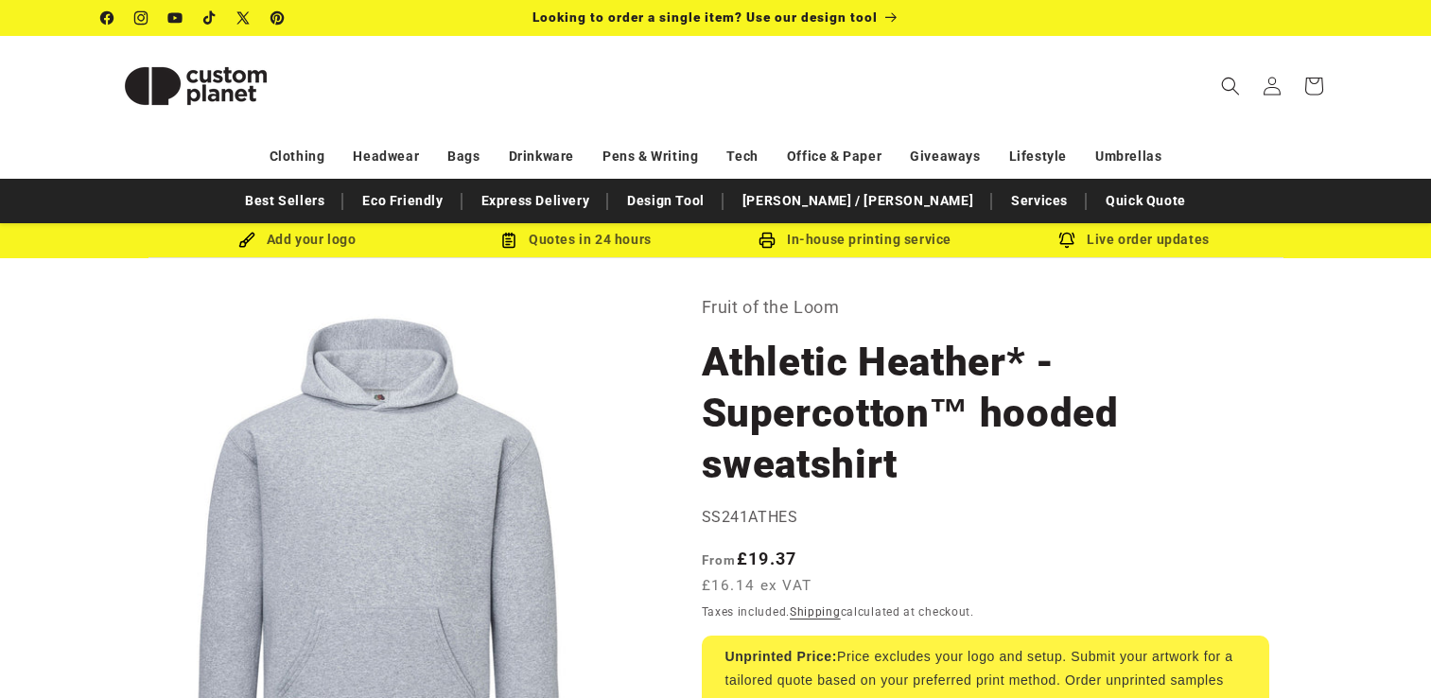
select select "*"
select select "**"
